Goal: Transaction & Acquisition: Obtain resource

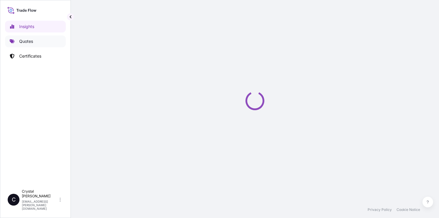
click at [28, 41] on p "Quotes" at bounding box center [26, 41] width 14 height 6
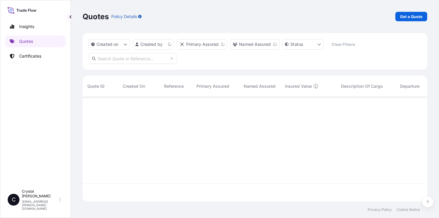
scroll to position [103, 340]
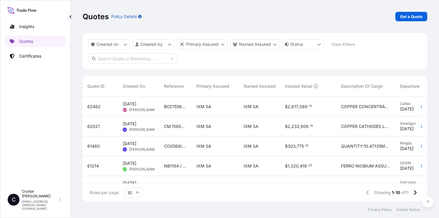
click at [429, 73] on div "Quotes Policy Details Get a Quote Created on Created by Primary Assured Named A…" at bounding box center [255, 100] width 369 height 201
click at [416, 16] on p "Get a Quote" at bounding box center [411, 17] width 22 height 6
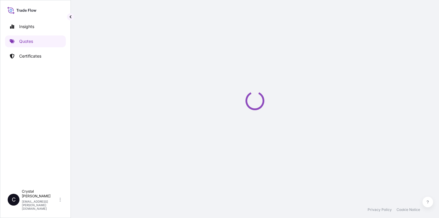
select select "Sea"
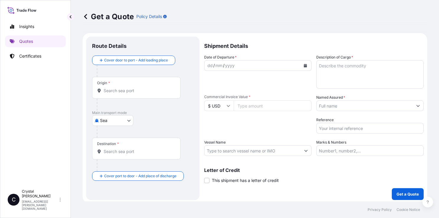
scroll to position [1, 0]
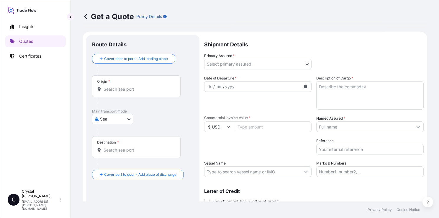
click at [51, 131] on div "Insights Quotes Certificates" at bounding box center [35, 100] width 61 height 171
click at [51, 116] on div "Insights Quotes Certificates" at bounding box center [35, 100] width 61 height 171
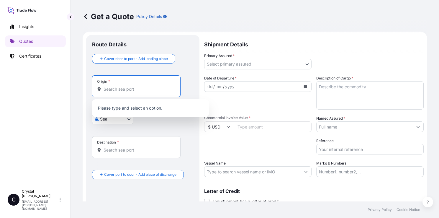
click at [117, 91] on input "Origin *" at bounding box center [139, 89] width 70 height 6
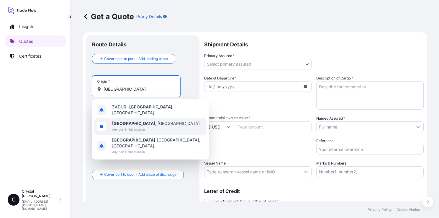
click at [133, 126] on span "Any port in this location" at bounding box center [156, 129] width 88 height 6
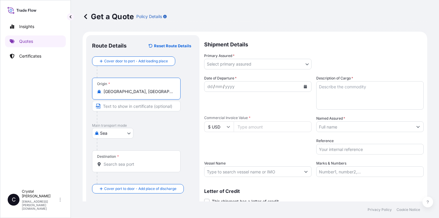
type input "[GEOGRAPHIC_DATA], [GEOGRAPHIC_DATA]"
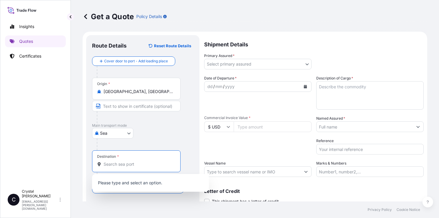
click at [130, 166] on input "Destination *" at bounding box center [139, 164] width 70 height 6
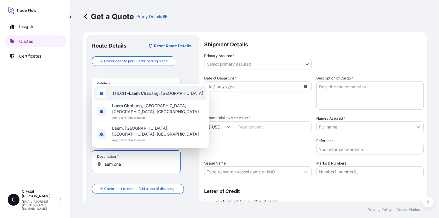
click at [161, 96] on div "THLCH - [GEOGRAPHIC_DATA], [GEOGRAPHIC_DATA]" at bounding box center [150, 93] width 112 height 14
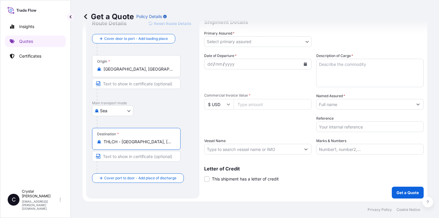
scroll to position [0, 0]
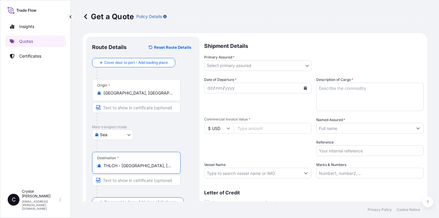
type input "THLCH - [GEOGRAPHIC_DATA], [GEOGRAPHIC_DATA]"
click at [270, 63] on body "Insights Quotes Certificates C [PERSON_NAME] [PERSON_NAME][EMAIL_ADDRESS][PERSO…" at bounding box center [219, 109] width 439 height 218
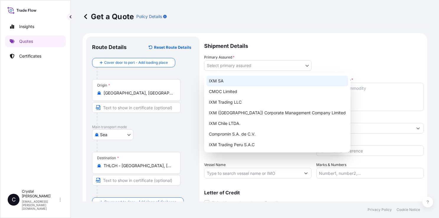
click at [257, 79] on div "IXM SA" at bounding box center [278, 81] width 142 height 11
select select "31846"
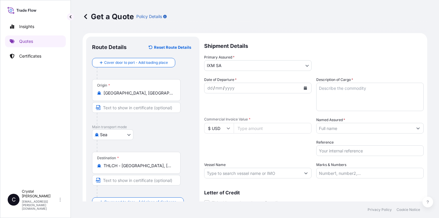
click at [75, 132] on div "Get a Quote Policy Details Route Details Reset Route Details Cover door to port…" at bounding box center [255, 100] width 369 height 201
click at [304, 89] on icon "Calendar" at bounding box center [305, 88] width 3 height 4
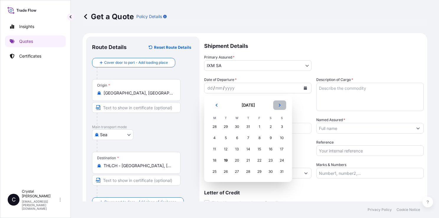
click at [280, 105] on icon "Next" at bounding box center [280, 105] width 2 height 3
click at [217, 105] on icon "Previous" at bounding box center [217, 105] width 4 height 4
click at [279, 138] on div "10" at bounding box center [282, 138] width 11 height 11
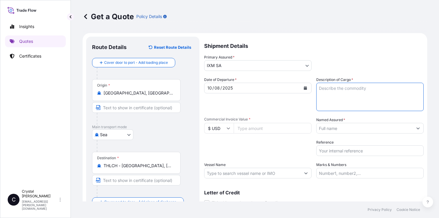
click at [374, 94] on textarea "Description of Cargo *" at bounding box center [370, 97] width 107 height 28
type textarea "COPPER CATHODES"
click at [285, 126] on input "Commercial Invoice Value *" at bounding box center [273, 128] width 78 height 11
paste input "2919614.53"
type input "2919614.53"
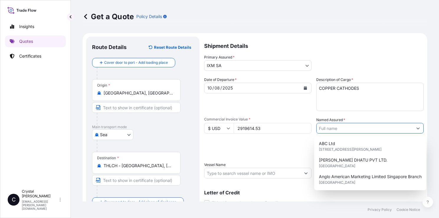
click at [381, 128] on input "Named Assured *" at bounding box center [365, 128] width 96 height 11
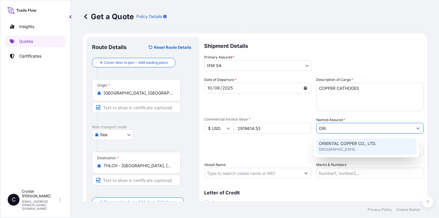
click at [362, 147] on div "ORIENTAL COPPER CO., LTD. [GEOGRAPHIC_DATA]" at bounding box center [367, 146] width 100 height 17
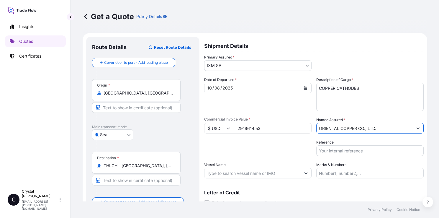
type input "ORIENTAL COPPER CO., LTD."
click at [276, 160] on div "Date of Departure * [DATE] Cargo Category * Metals of every type and descriptio…" at bounding box center [314, 128] width 220 height 102
click at [356, 151] on input "Reference" at bounding box center [370, 150] width 107 height 11
paste input "S101.08145/090"
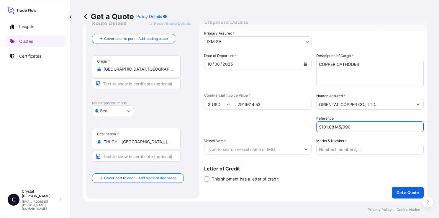
type input "S101.08145/090"
click at [276, 151] on input "Vessel Name" at bounding box center [253, 149] width 96 height 11
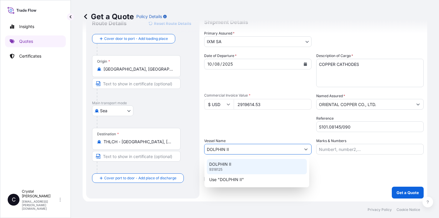
click at [257, 168] on div "DOLPHIN II 9318125" at bounding box center [257, 166] width 100 height 15
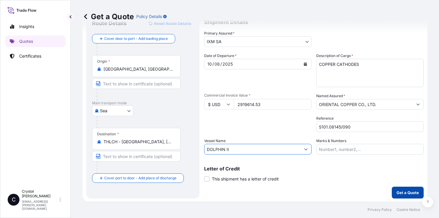
type input "DOLPHIN II"
click at [398, 194] on p "Get a Quote" at bounding box center [408, 193] width 22 height 6
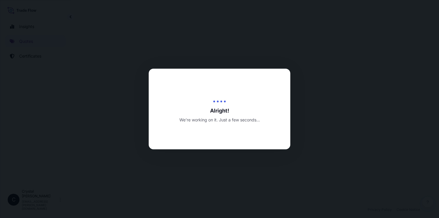
scroll to position [202, 0]
select select "Sea"
select select "31846"
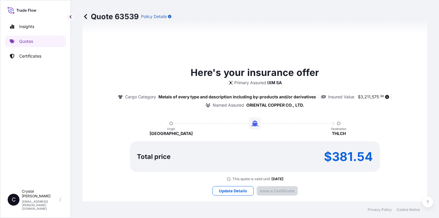
scroll to position [678, 0]
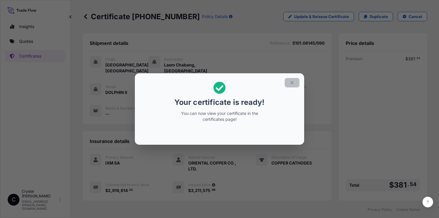
click at [291, 81] on icon "button" at bounding box center [292, 82] width 3 height 3
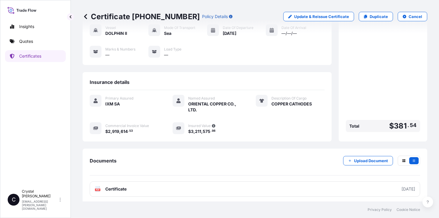
scroll to position [59, 0]
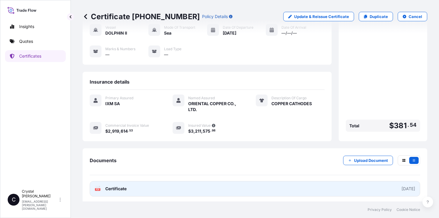
click at [116, 186] on span "Certificate" at bounding box center [115, 189] width 21 height 6
